Goal: Check status

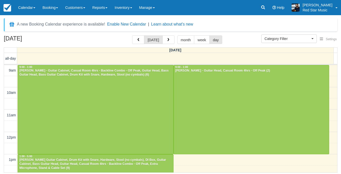
select select
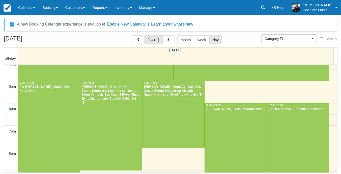
scroll to position [227, 0]
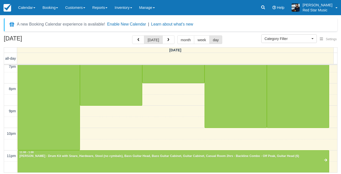
click at [168, 45] on div "September 2, 2025 today month week day" at bounding box center [170, 40] width 333 height 11
click at [168, 43] on button "button" at bounding box center [168, 39] width 12 height 9
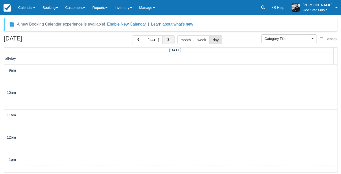
click at [162, 40] on button "button" at bounding box center [168, 39] width 12 height 9
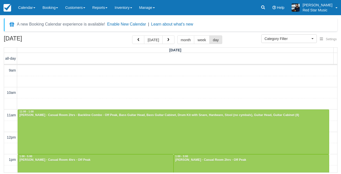
scroll to position [89, 0]
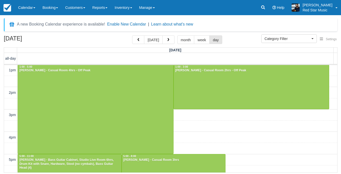
click at [159, 41] on button "[DATE]" at bounding box center [153, 39] width 18 height 9
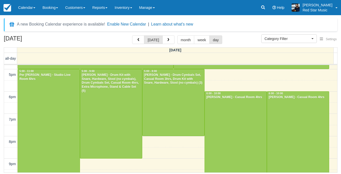
scroll to position [165, 0]
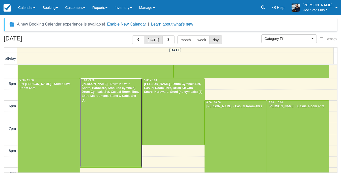
click at [100, 105] on div at bounding box center [111, 122] width 62 height 89
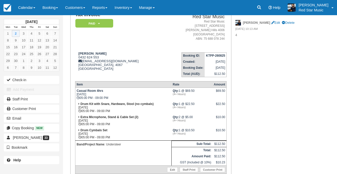
scroll to position [50, 0]
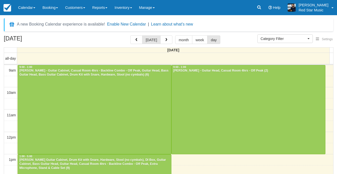
select select
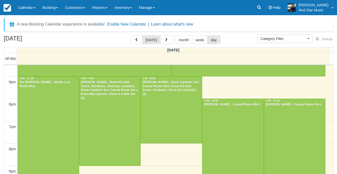
scroll to position [156, 0]
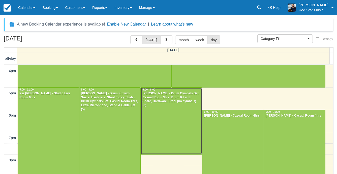
click at [178, 129] on div at bounding box center [171, 121] width 61 height 66
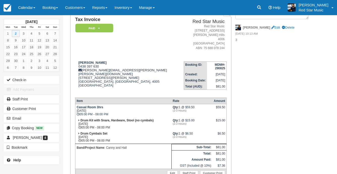
scroll to position [25, 0]
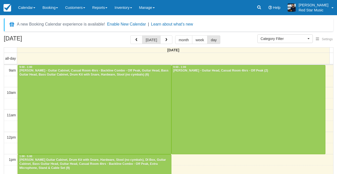
select select
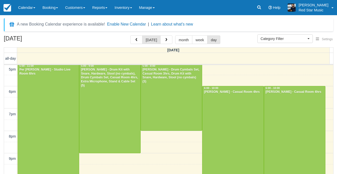
scroll to position [181, 0]
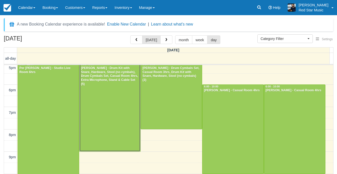
click at [118, 112] on div at bounding box center [109, 106] width 61 height 89
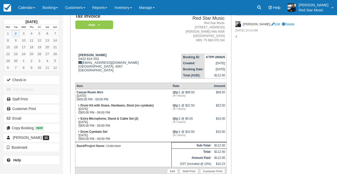
scroll to position [50, 0]
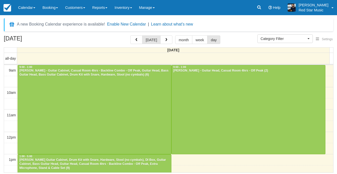
select select
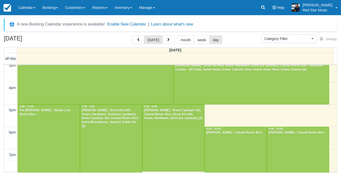
scroll to position [156, 0]
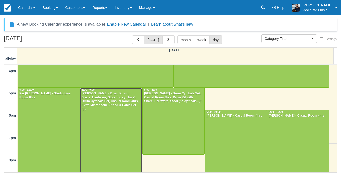
click at [118, 132] on div at bounding box center [111, 132] width 62 height 89
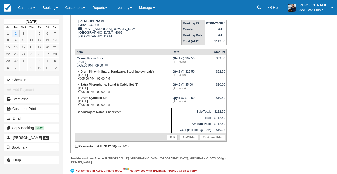
scroll to position [77, 0]
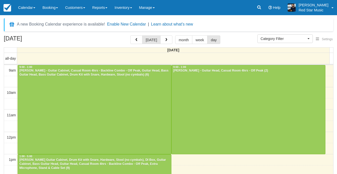
select select
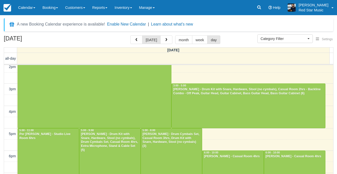
scroll to position [156, 0]
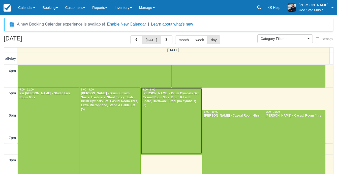
click at [175, 119] on div at bounding box center [171, 121] width 61 height 66
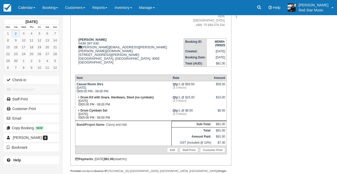
scroll to position [68, 0]
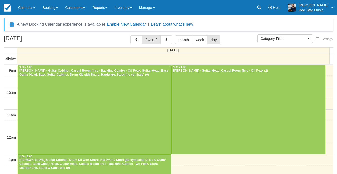
select select
